Goal: Information Seeking & Learning: Learn about a topic

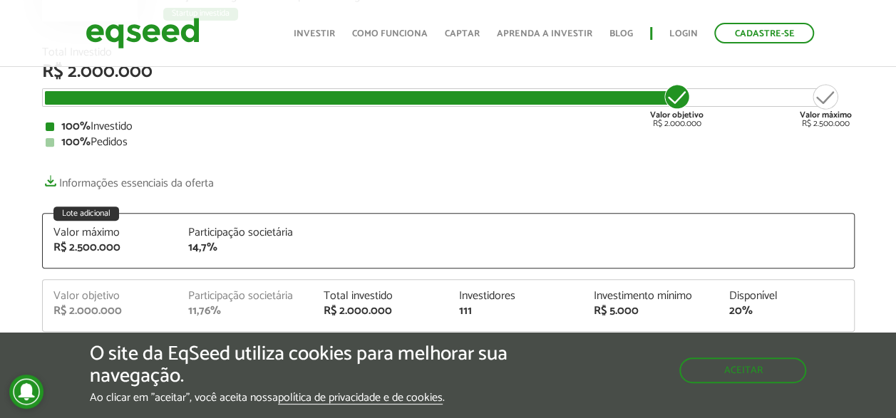
scroll to position [214, 0]
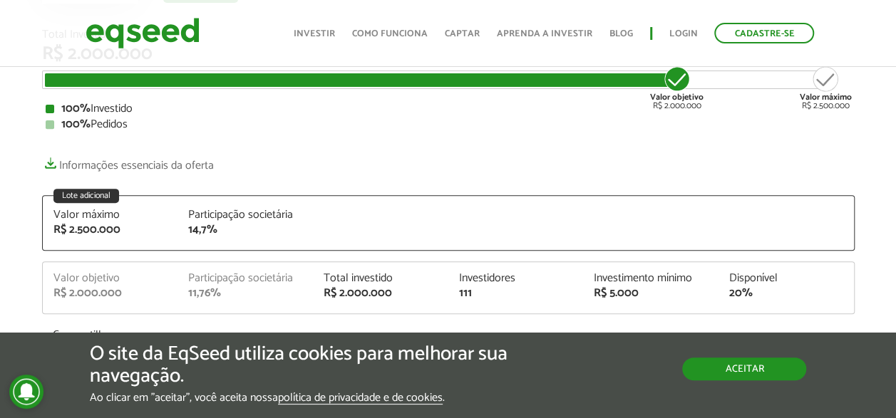
click at [735, 366] on button "Aceitar" at bounding box center [744, 369] width 124 height 23
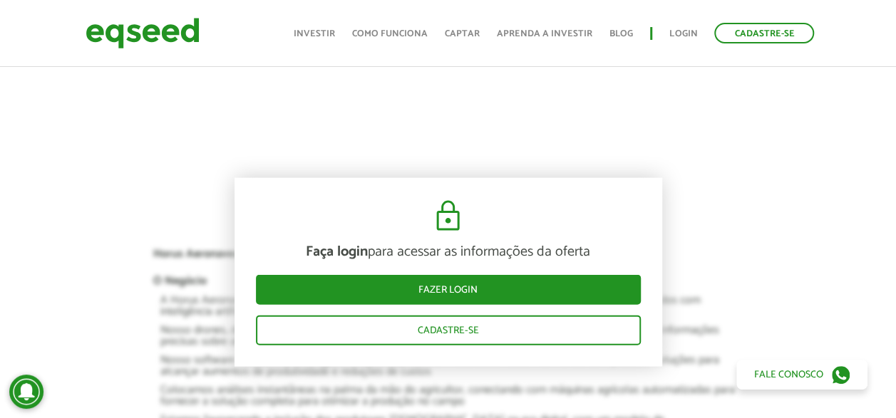
scroll to position [1640, 0]
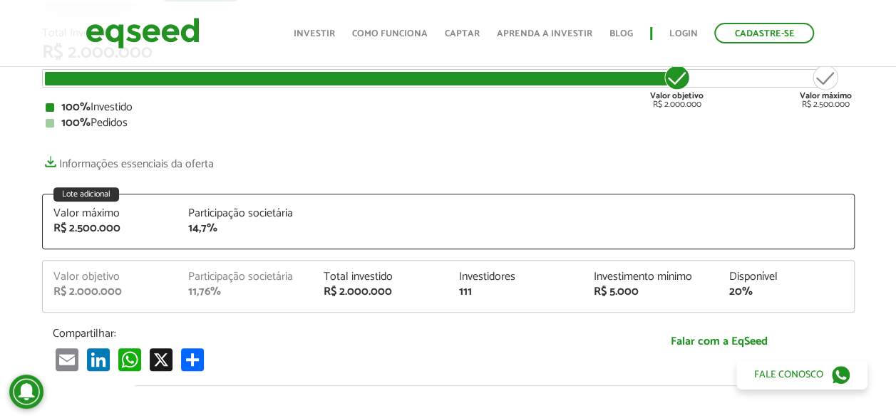
scroll to position [285, 0]
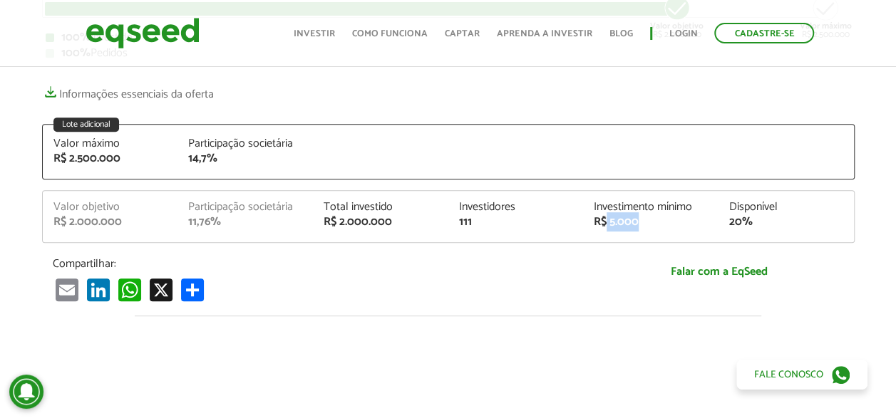
drag, startPoint x: 605, startPoint y: 220, endPoint x: 650, endPoint y: 222, distance: 45.0
click at [650, 222] on div "R$ 5.000" at bounding box center [651, 222] width 114 height 11
drag, startPoint x: 650, startPoint y: 222, endPoint x: 731, endPoint y: 225, distance: 81.3
click at [731, 225] on div "20%" at bounding box center [786, 222] width 114 height 11
drag, startPoint x: 590, startPoint y: 222, endPoint x: 650, endPoint y: 220, distance: 60.0
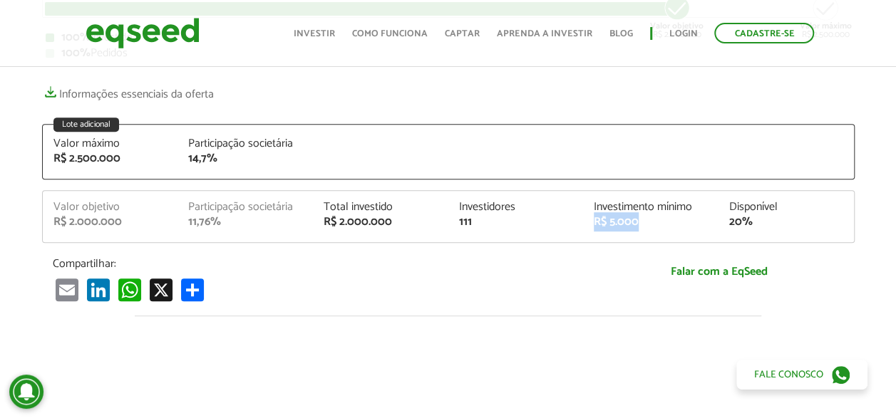
click at [650, 220] on div "Investimento mínimo R$ 5.000" at bounding box center [650, 215] width 135 height 26
drag, startPoint x: 221, startPoint y: 219, endPoint x: 130, endPoint y: 218, distance: 90.5
click at [130, 218] on div "Valor objetivo R$ 2.000.000 Participação societária 11,76% Total investido R$ 2…" at bounding box center [448, 222] width 811 height 41
drag, startPoint x: 130, startPoint y: 218, endPoint x: 270, endPoint y: 237, distance: 141.0
click at [270, 237] on div "Valor objetivo R$ 2.000.000 Participação societária 11,76% Total investido R$ 2…" at bounding box center [448, 222] width 811 height 41
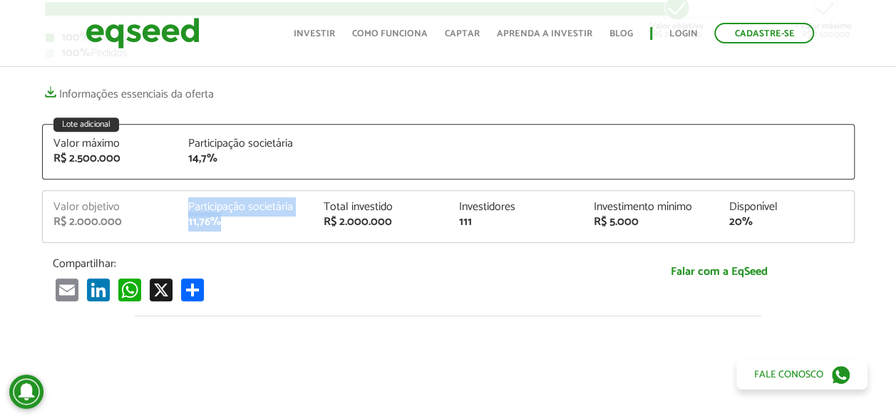
click at [281, 240] on div "Valor objetivo R$ 2.000.000 Participação societária 11,76% Total investido R$ 2…" at bounding box center [448, 222] width 811 height 41
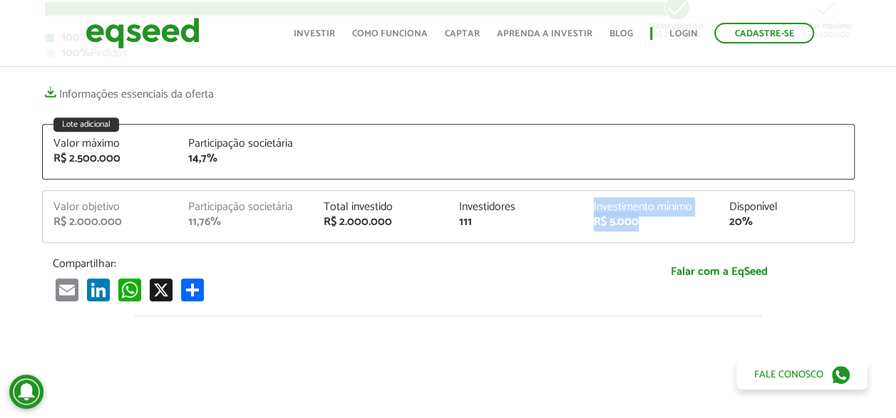
drag, startPoint x: 643, startPoint y: 225, endPoint x: 584, endPoint y: 190, distance: 68.4
click at [584, 190] on div "Valor objetivo R$ 2.000.000 Participação societária 11,76% Total investido R$ 2…" at bounding box center [448, 216] width 813 height 53
drag, startPoint x: 584, startPoint y: 190, endPoint x: 471, endPoint y: 254, distance: 129.9
click at [471, 254] on div "Total Investido R$ 2.000.000 Valor objetivo R$ 2.000.000 Valor máximo R$ 2.500.…" at bounding box center [448, 130] width 813 height 344
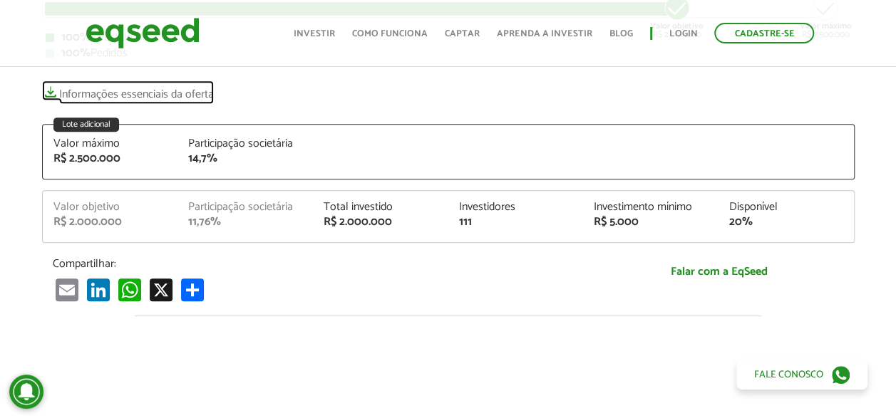
click at [159, 91] on link "Informações essenciais da oferta" at bounding box center [128, 91] width 172 height 20
